Goal: Transaction & Acquisition: Download file/media

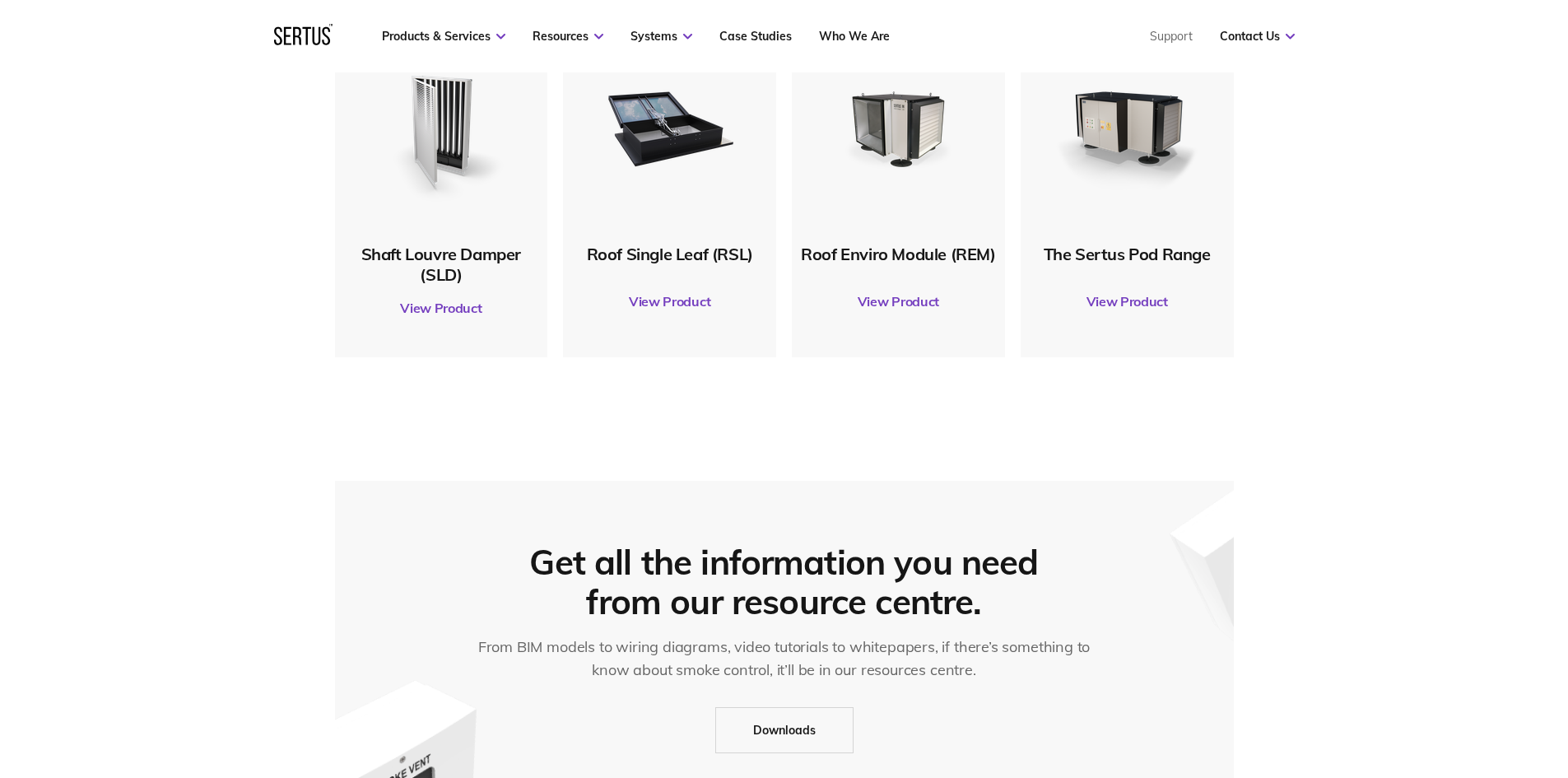
scroll to position [988, 0]
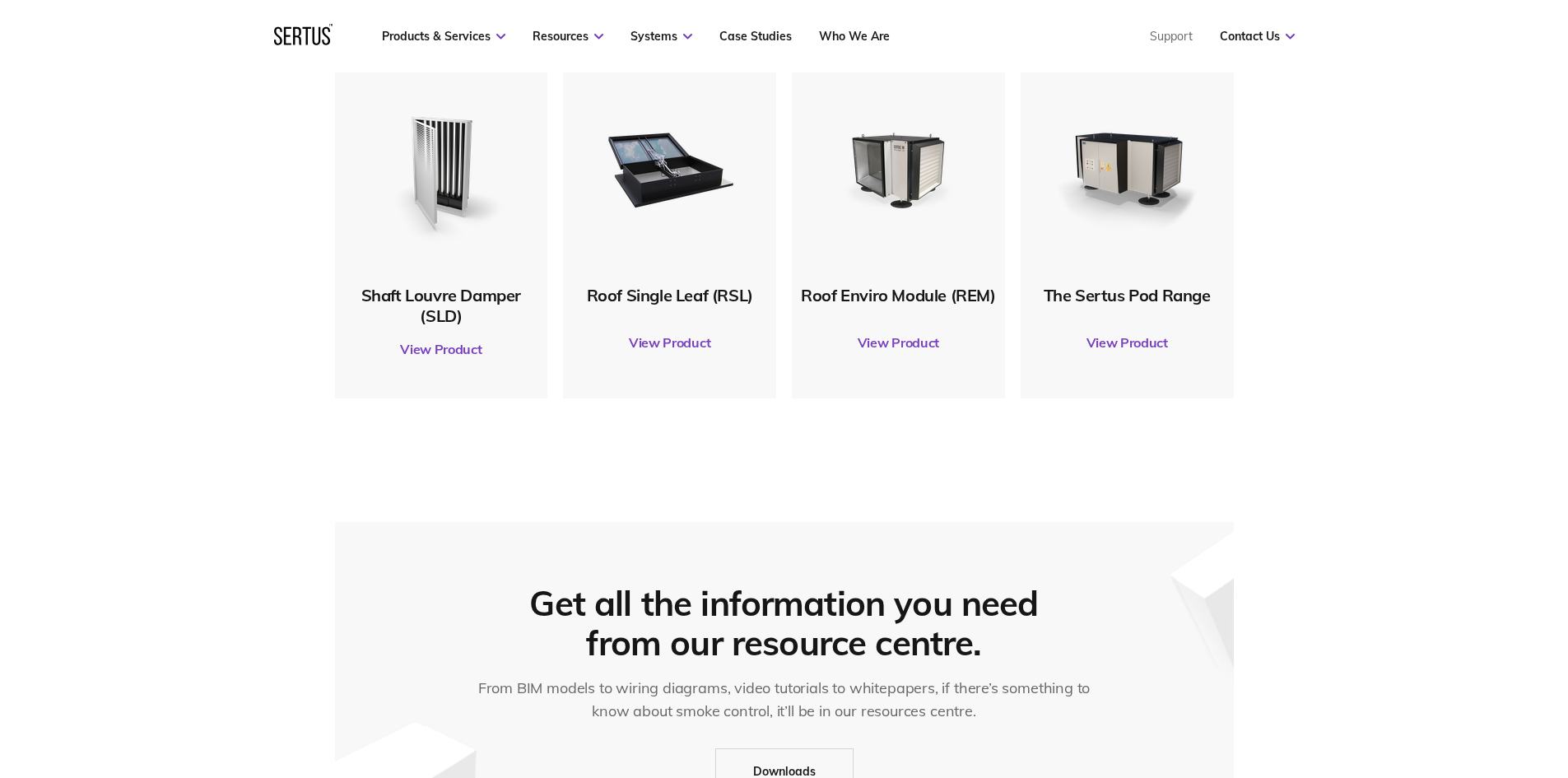
click at [1135, 339] on link "View Product" at bounding box center [1127, 342] width 197 height 46
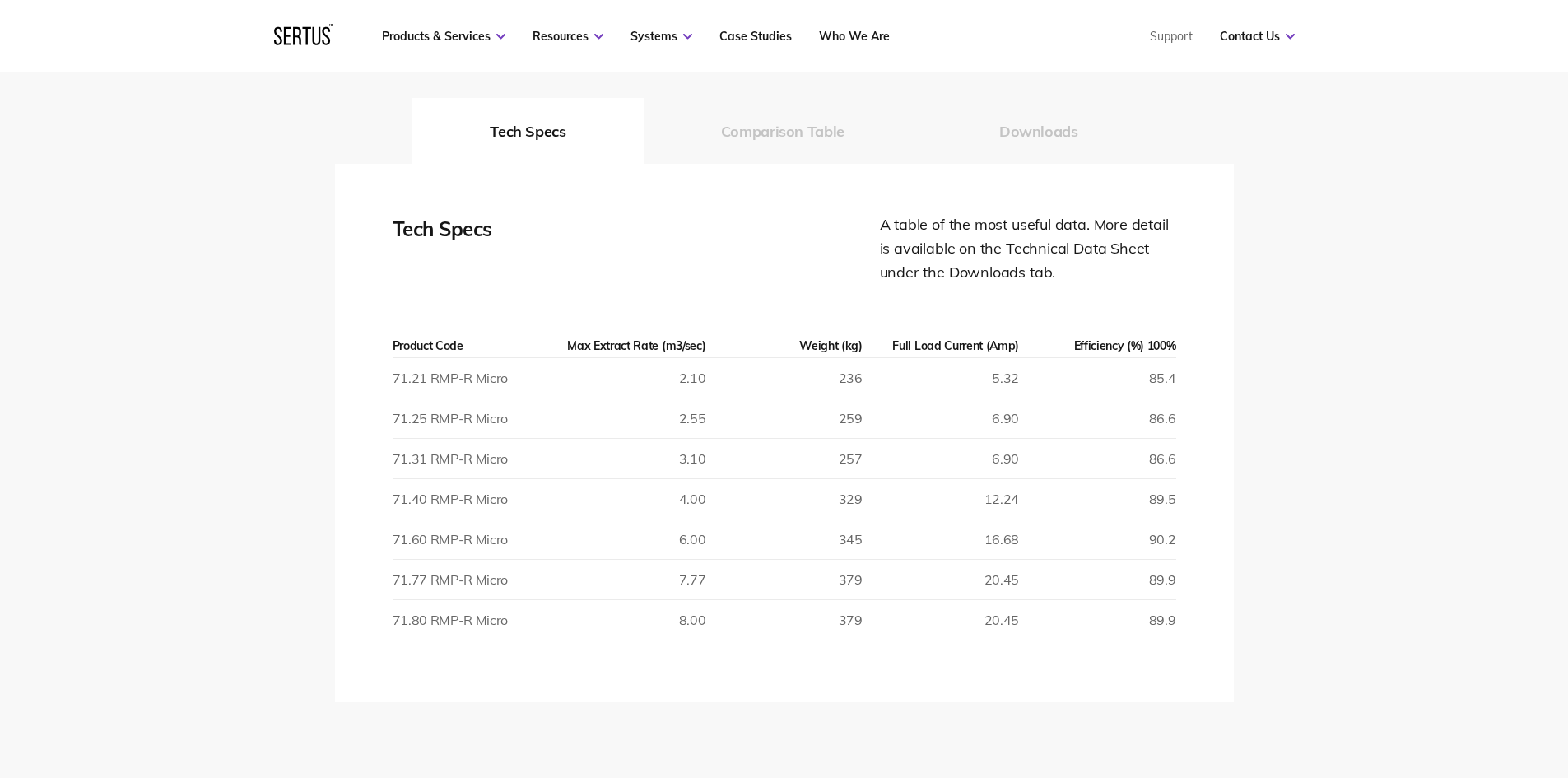
scroll to position [2716, 0]
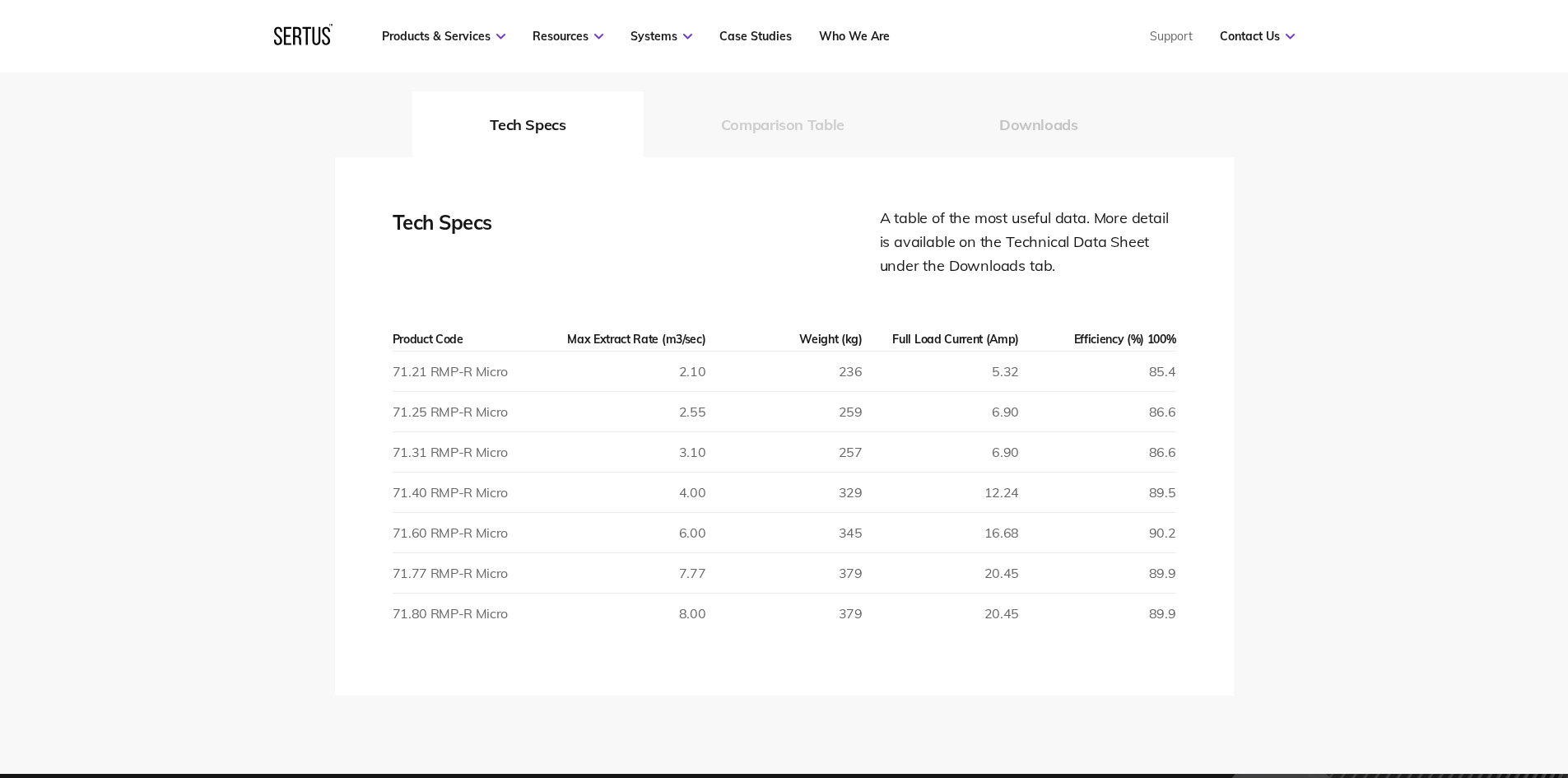
click at [767, 130] on button "Comparison Table" at bounding box center [783, 124] width 278 height 66
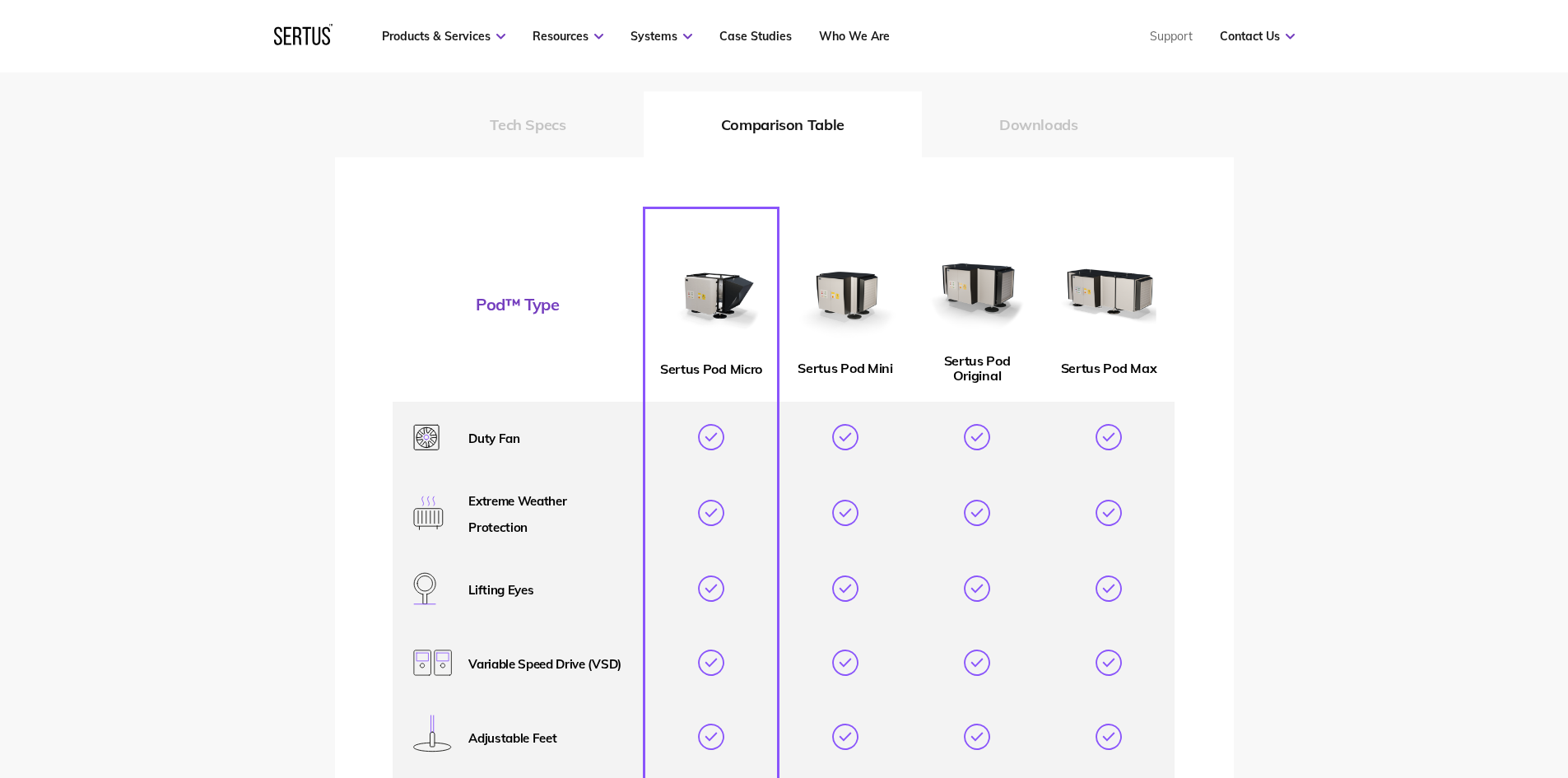
click at [1122, 292] on img at bounding box center [1109, 290] width 124 height 124
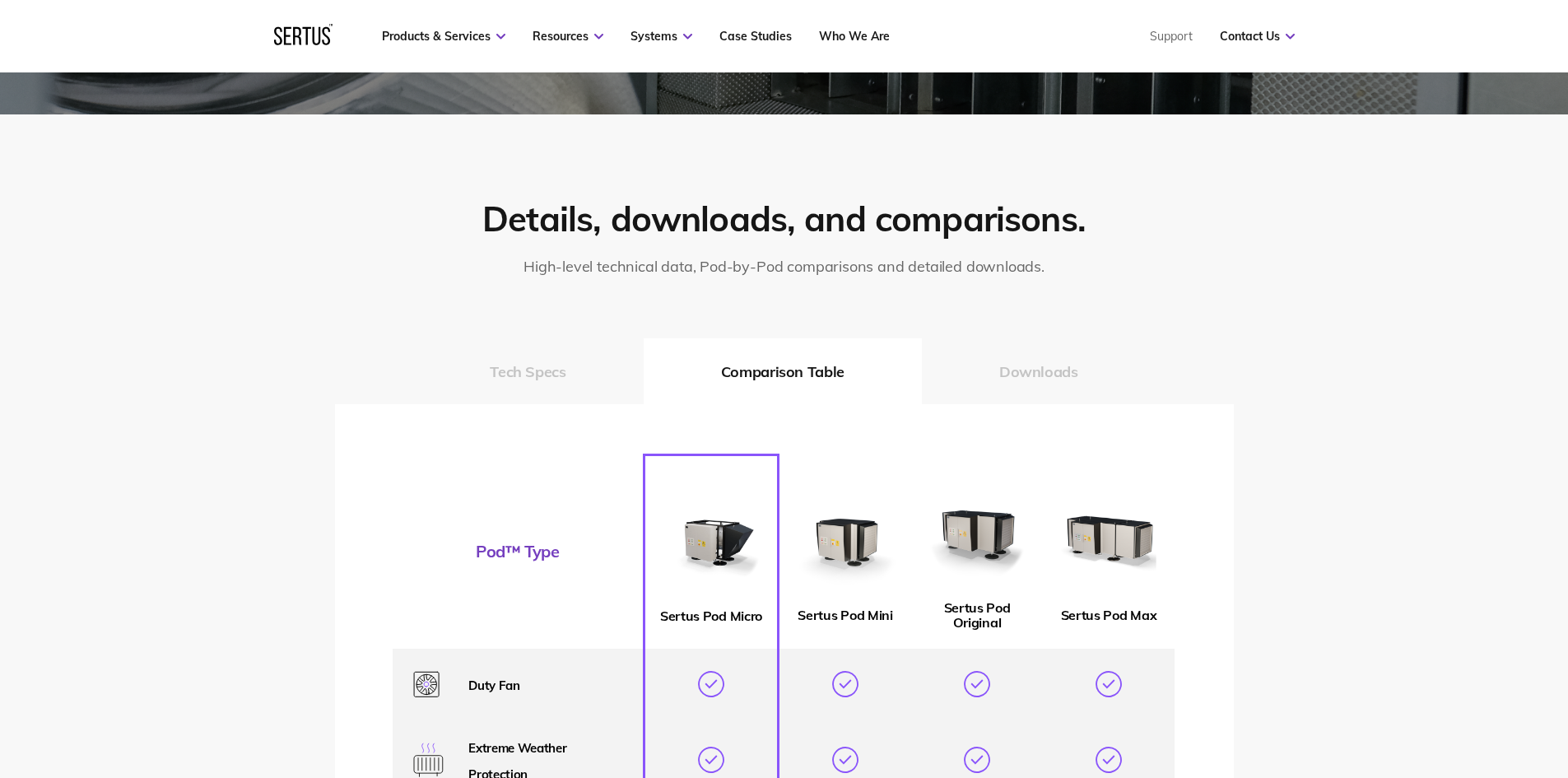
scroll to position [2223, 0]
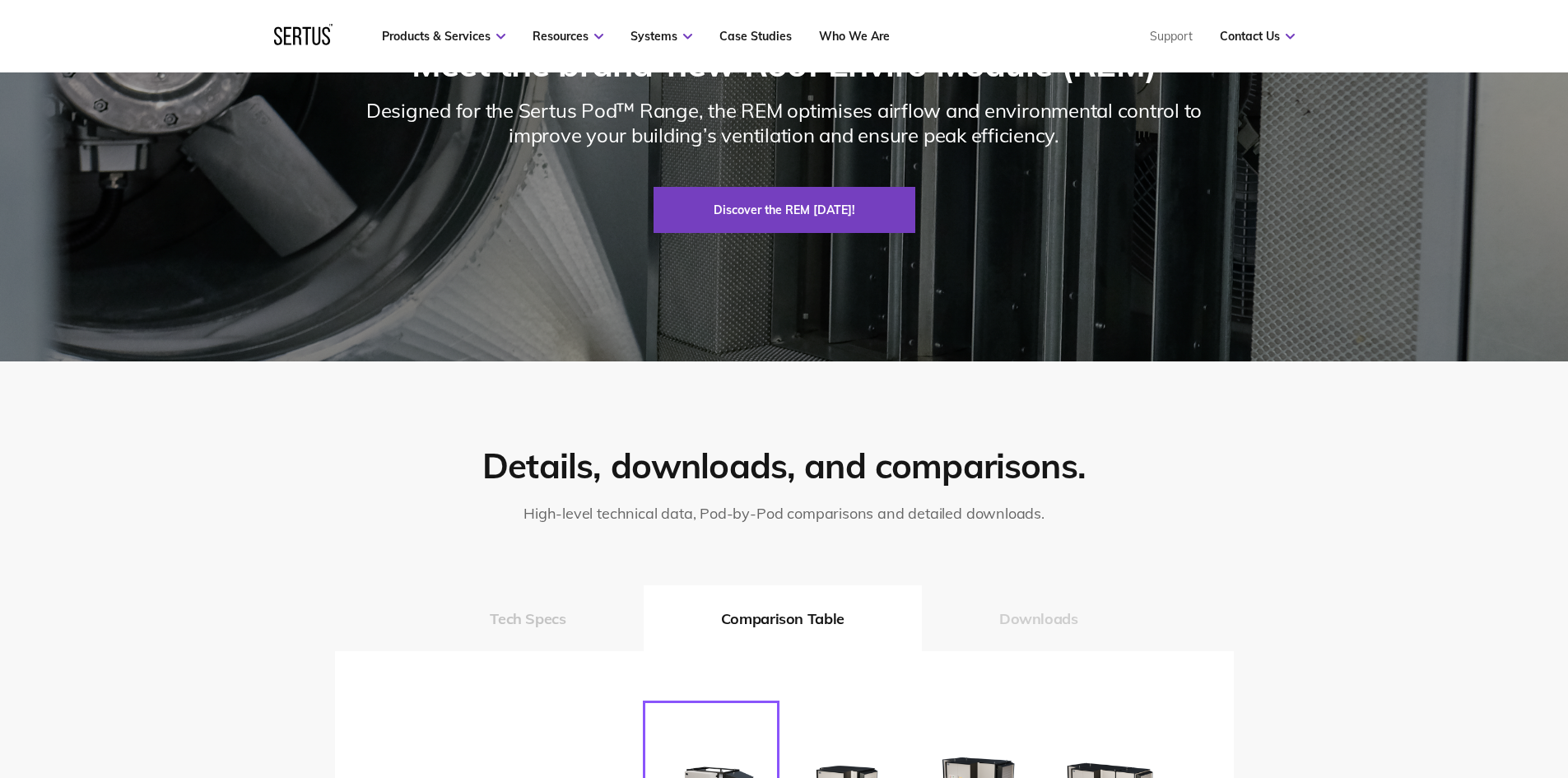
click at [1029, 620] on button "Downloads" at bounding box center [1038, 618] width 234 height 66
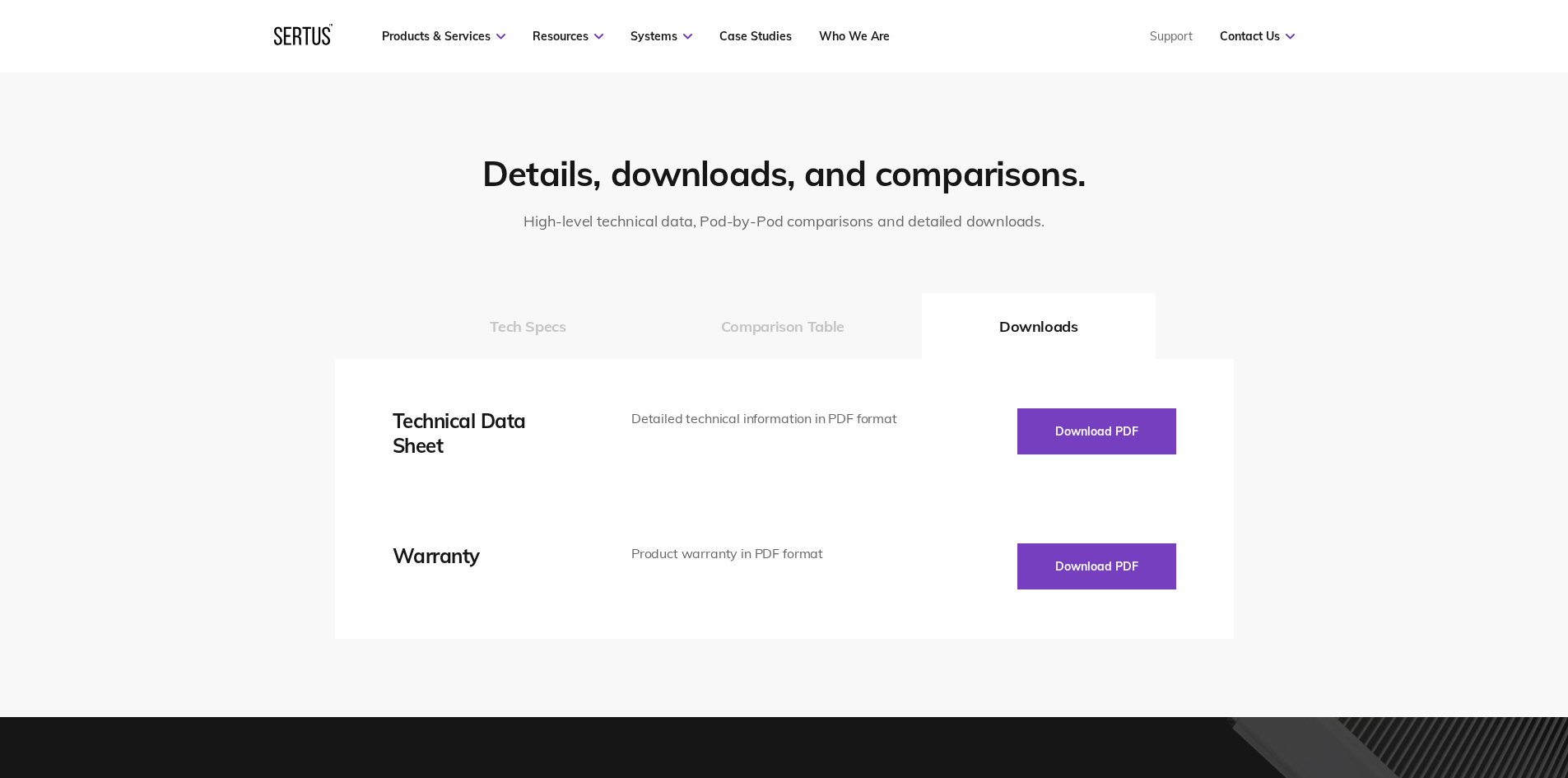
scroll to position [2552, 0]
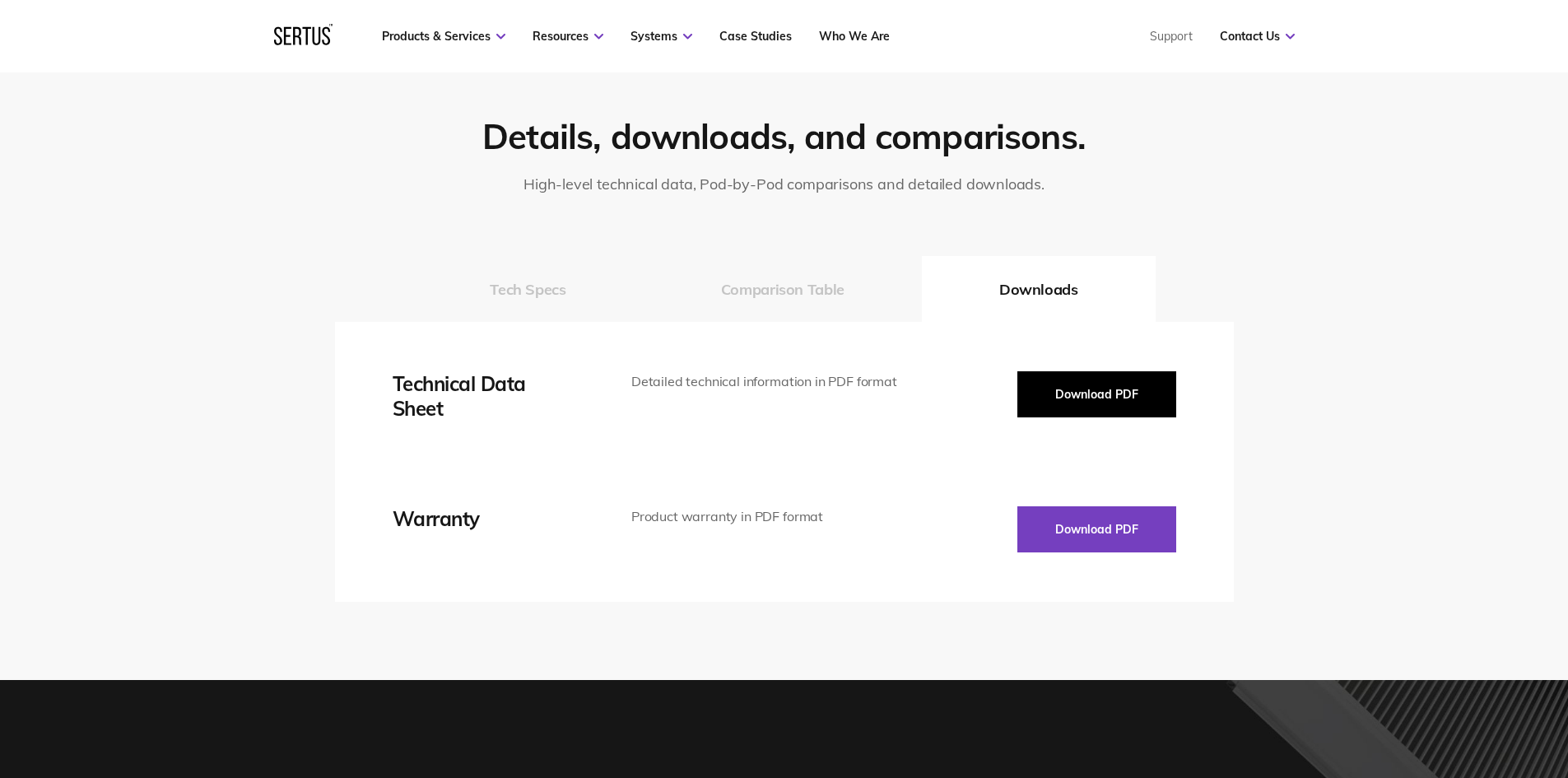
click at [1087, 390] on button "Download PDF" at bounding box center [1096, 394] width 159 height 46
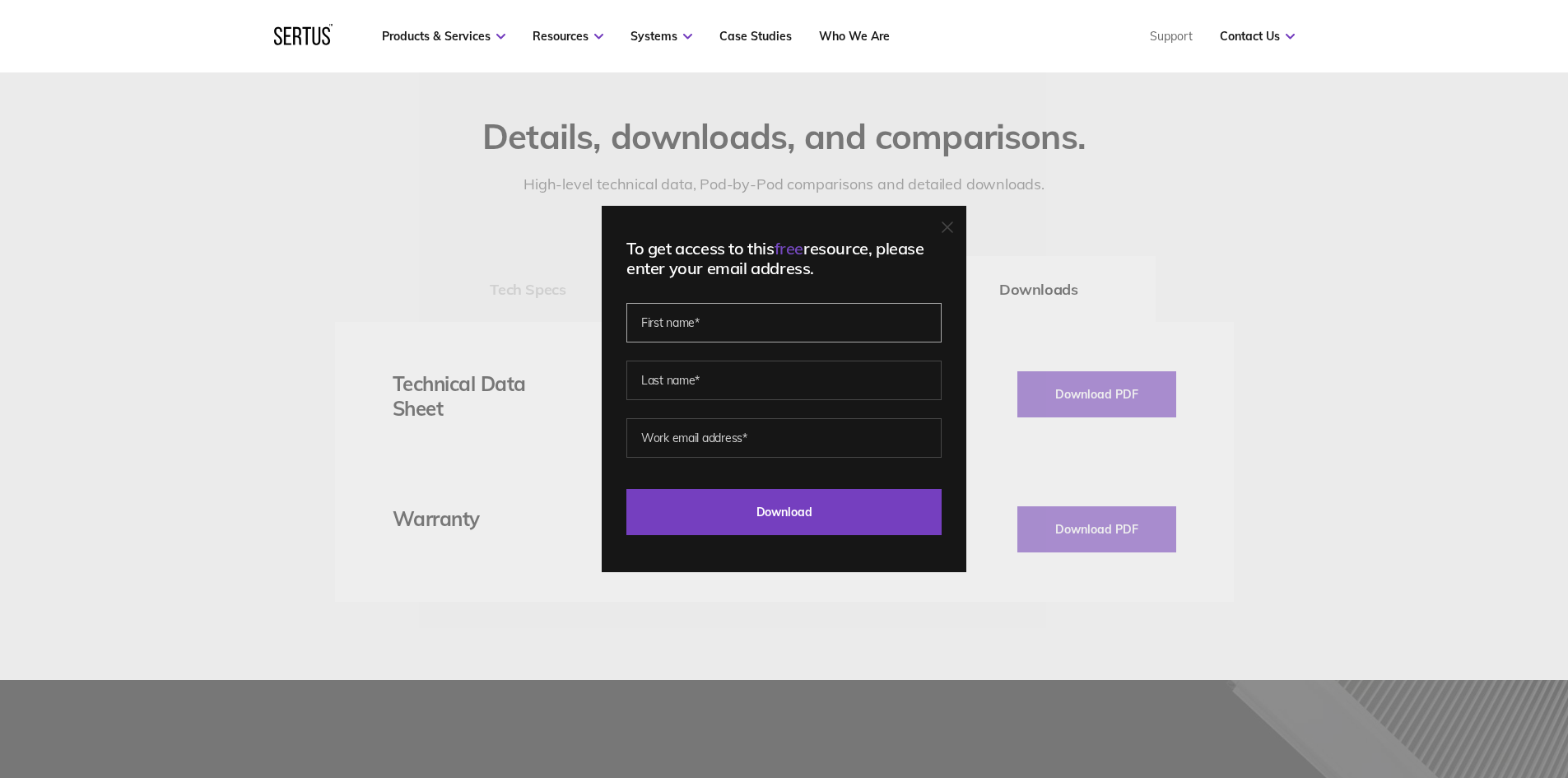
click at [700, 325] on input "text" at bounding box center [784, 322] width 315 height 39
type input "[PERSON_NAME]"
type input "Bell"
type input "[EMAIL_ADDRESS][DOMAIN_NAME]"
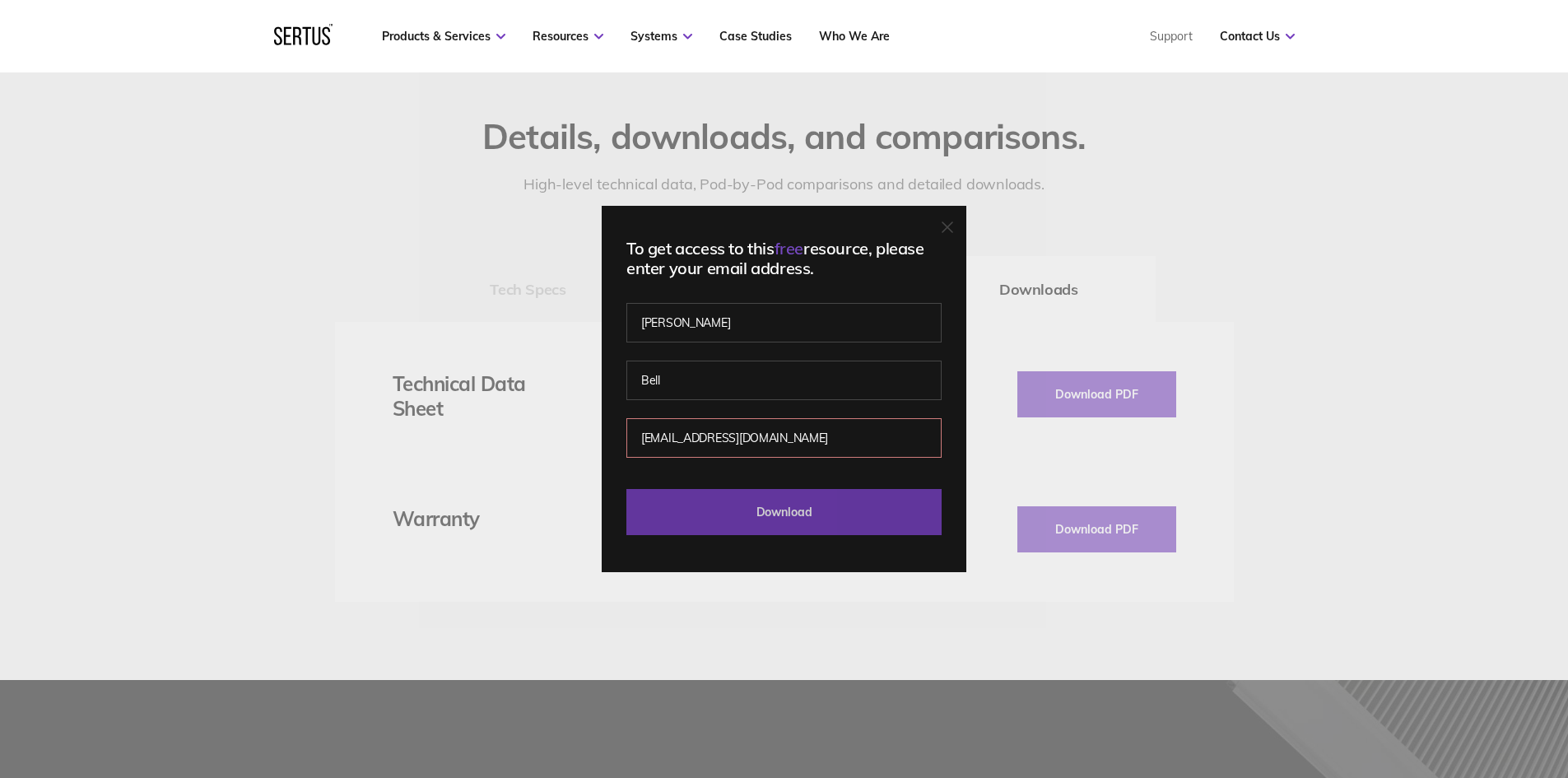
click at [821, 509] on input "Download" at bounding box center [784, 512] width 315 height 46
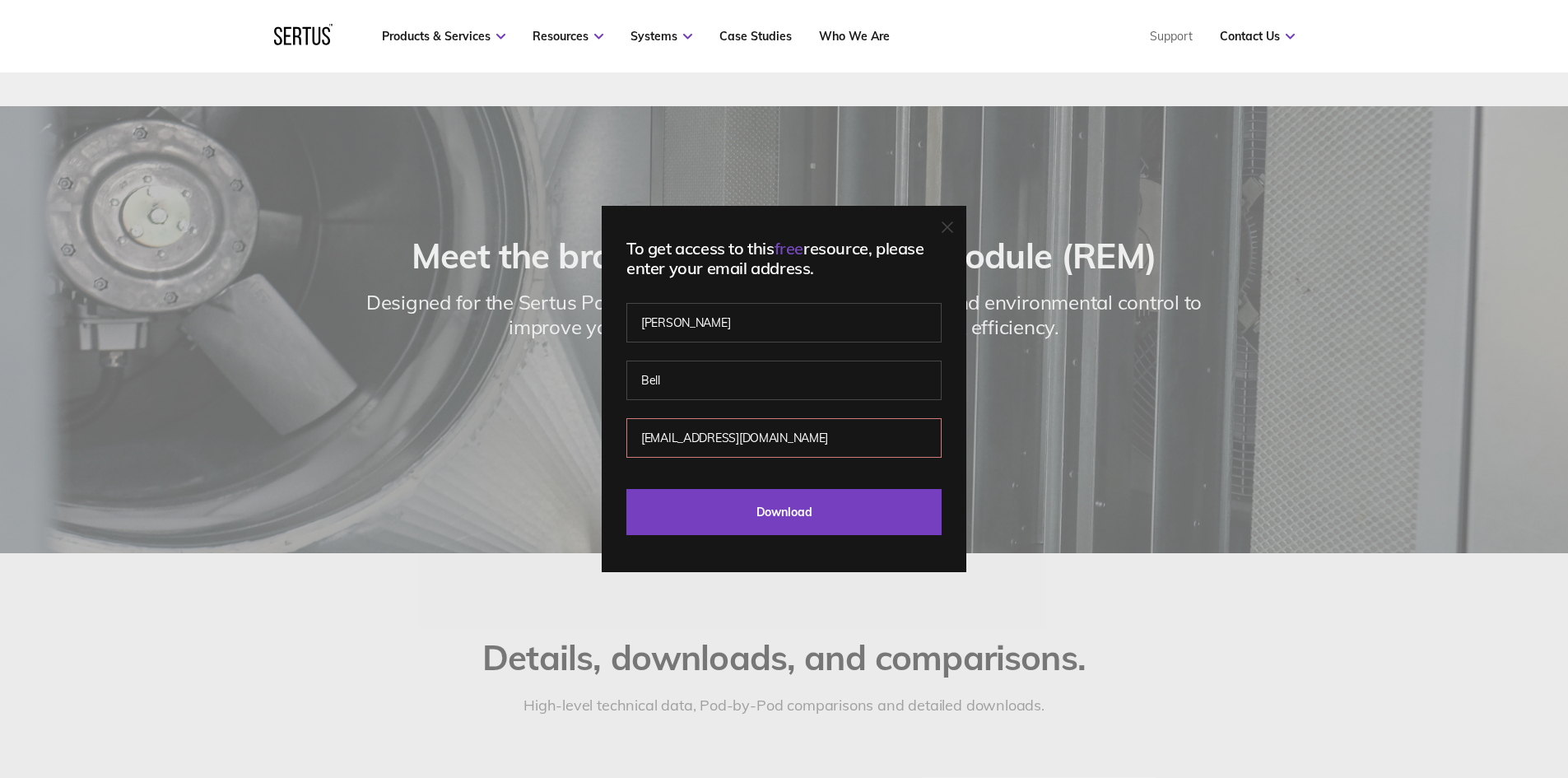
scroll to position [1893, 0]
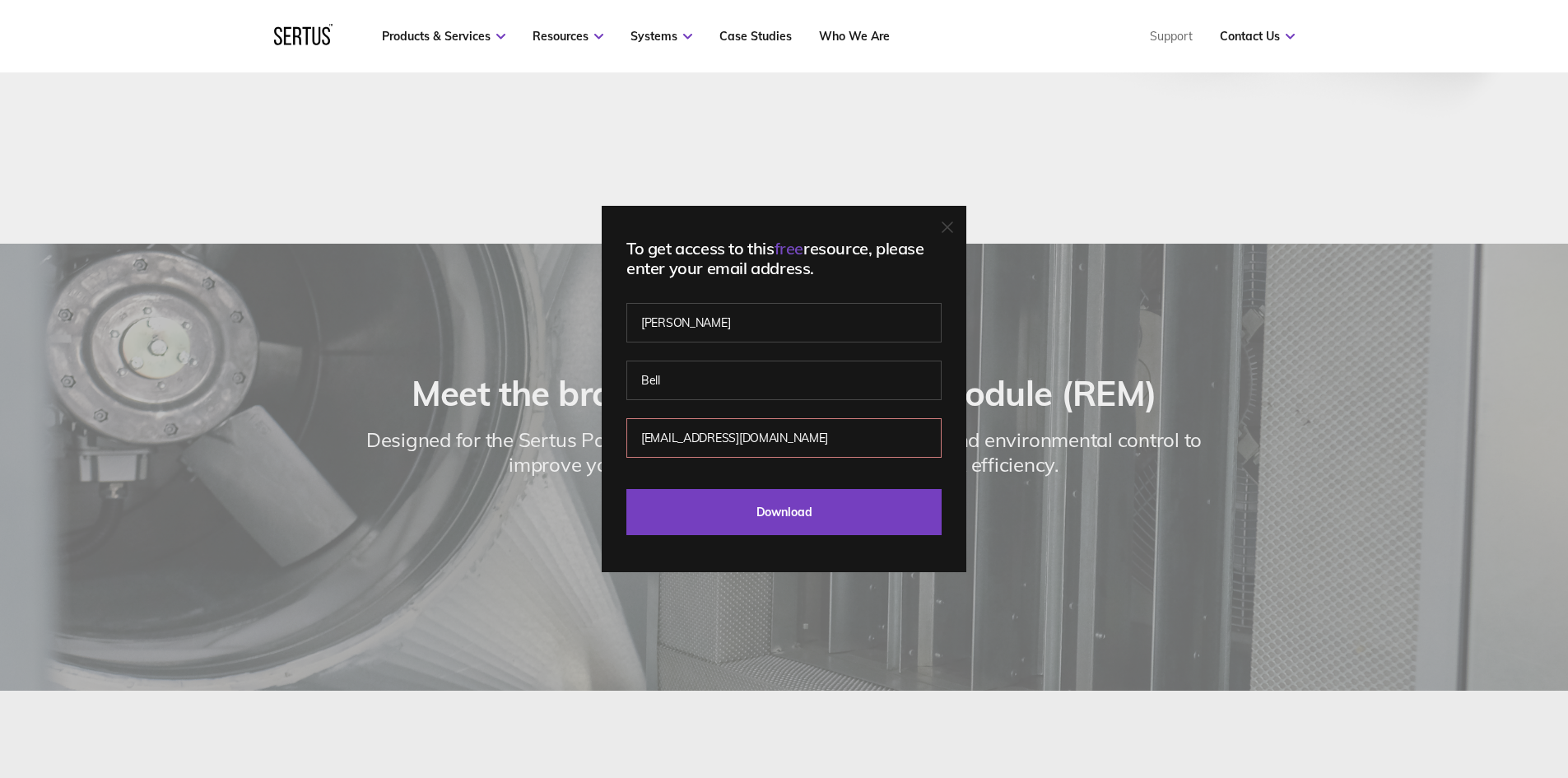
click at [952, 230] on icon at bounding box center [947, 226] width 10 height 10
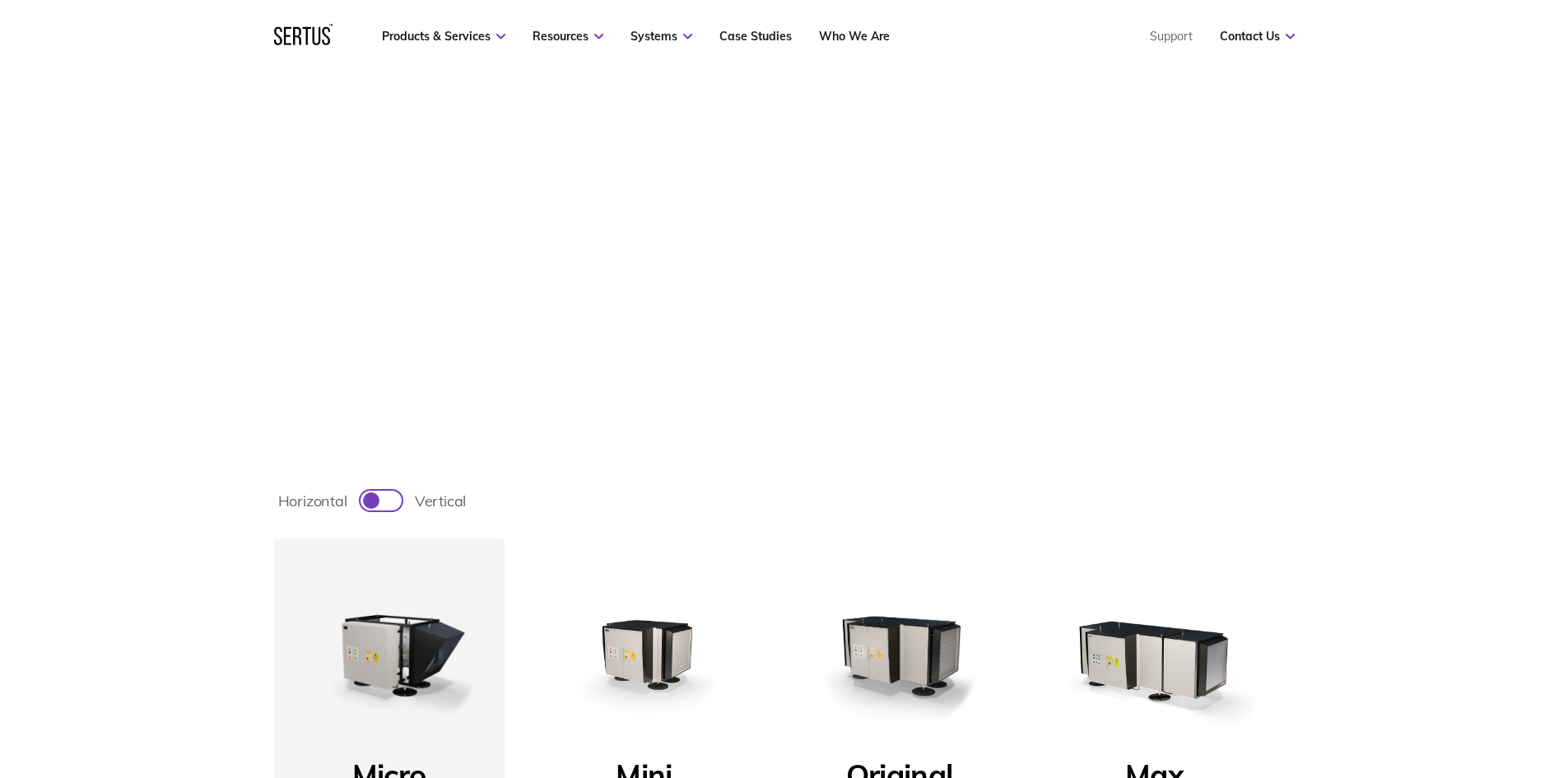
scroll to position [199, 0]
